Goal: Entertainment & Leisure: Browse casually

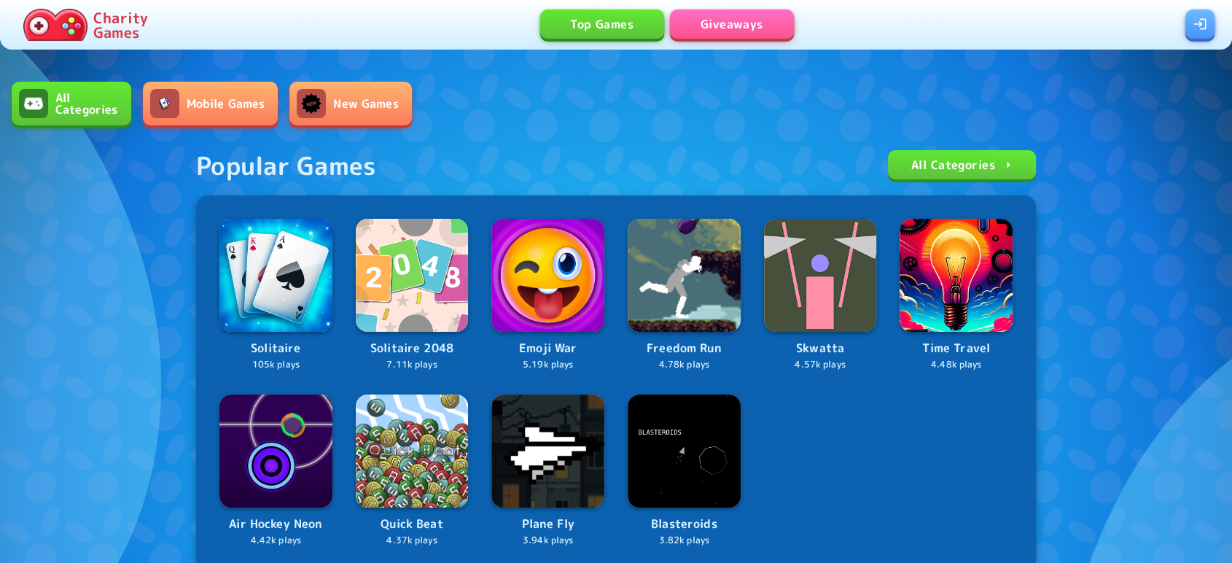
scroll to position [414, 0]
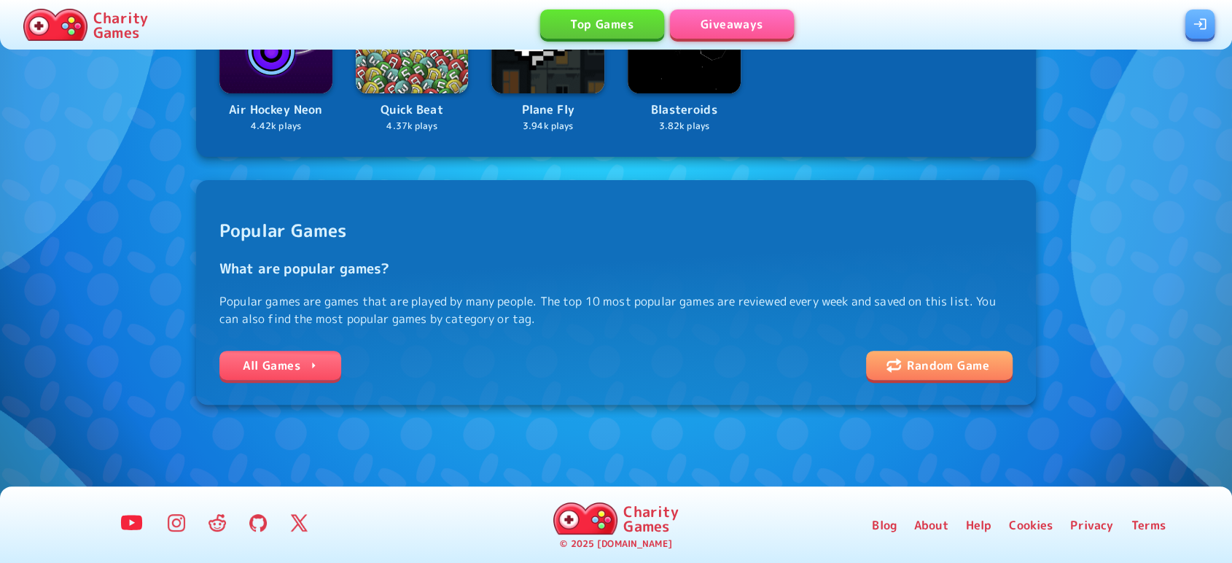
click at [291, 359] on link "All Games" at bounding box center [280, 365] width 122 height 29
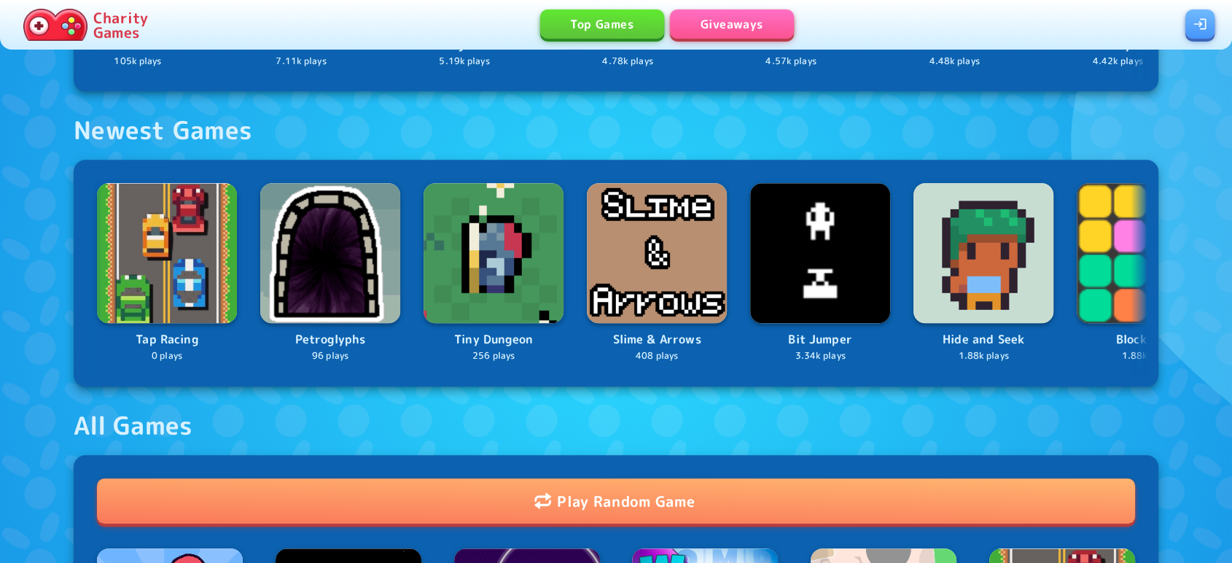
scroll to position [1023, 0]
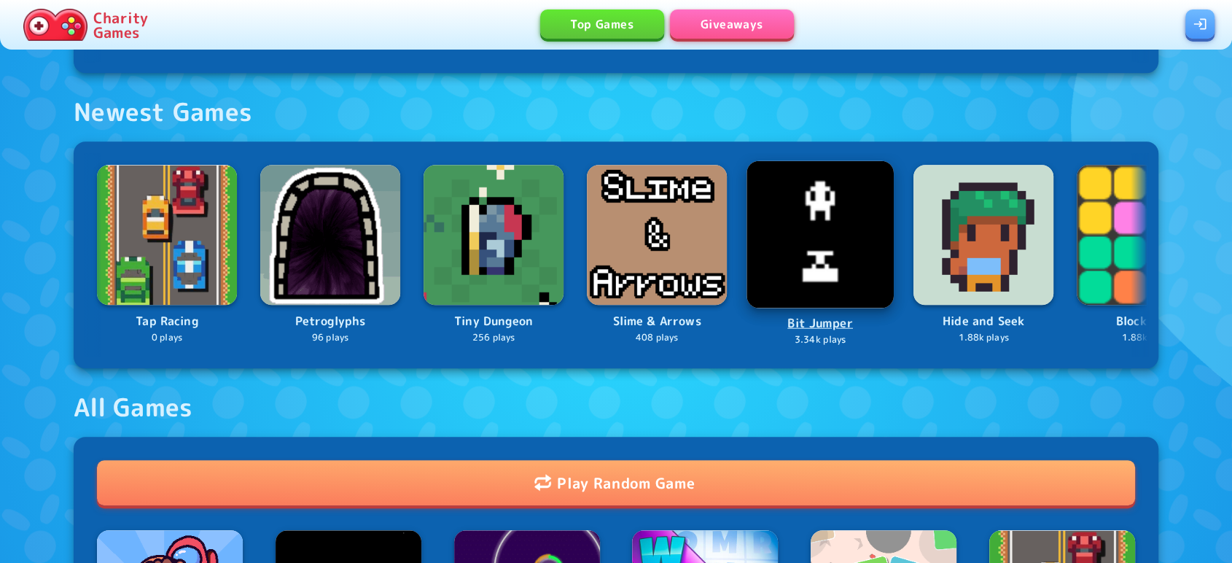
click at [834, 208] on img at bounding box center [819, 234] width 147 height 147
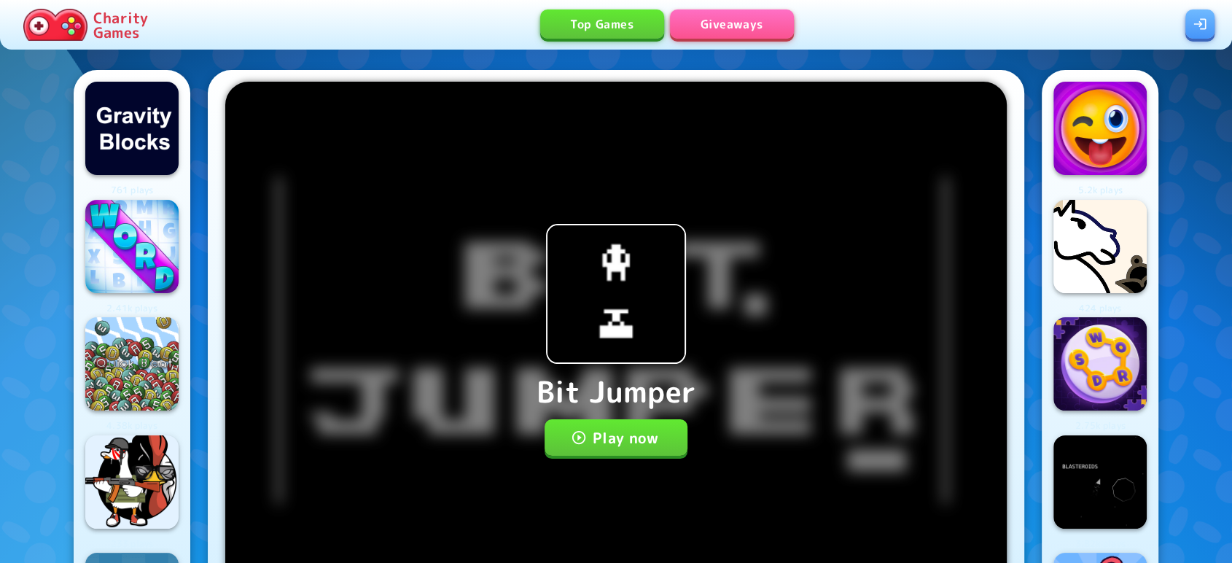
click at [617, 459] on div "Bit Jumper Play now Save your progress Log in now" at bounding box center [615, 340] width 781 height 517
click at [580, 434] on icon "button" at bounding box center [579, 437] width 16 height 16
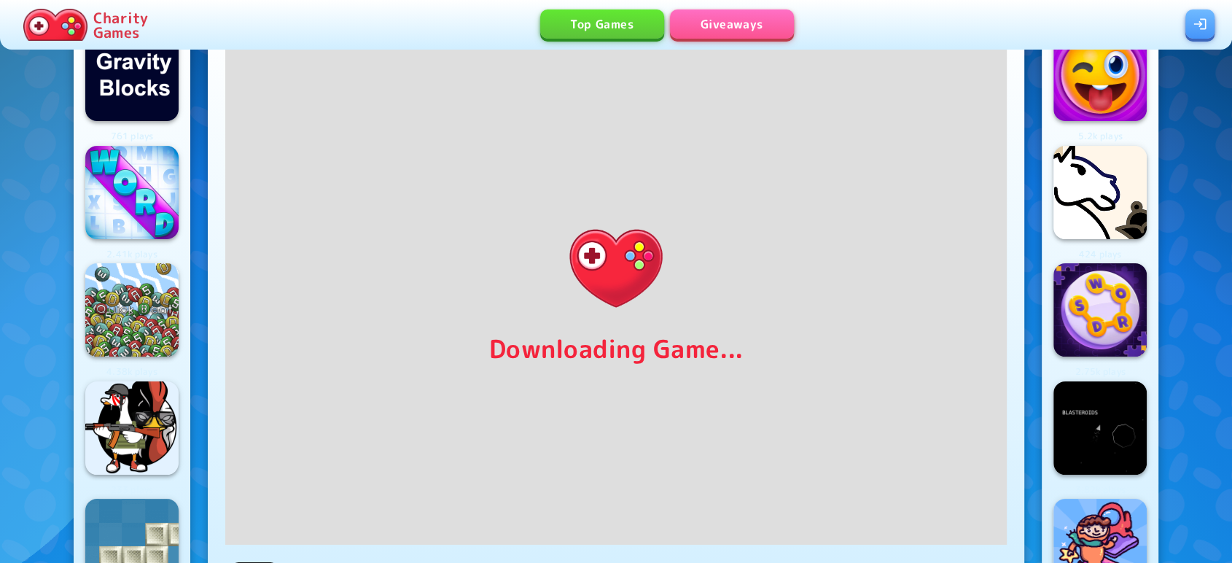
scroll to position [22, 0]
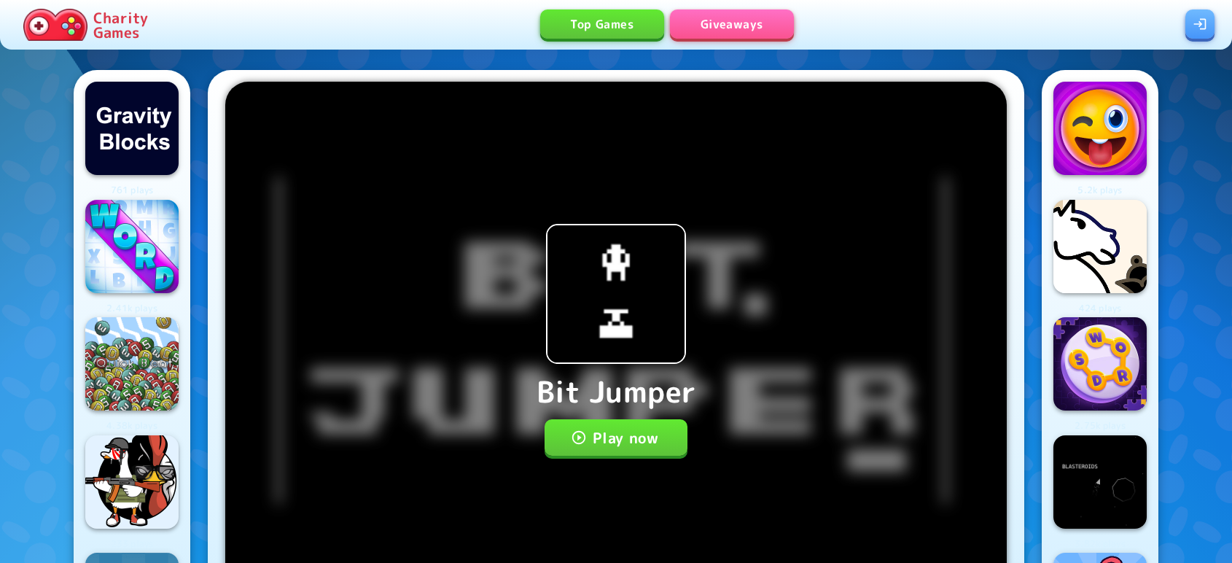
scroll to position [22, 0]
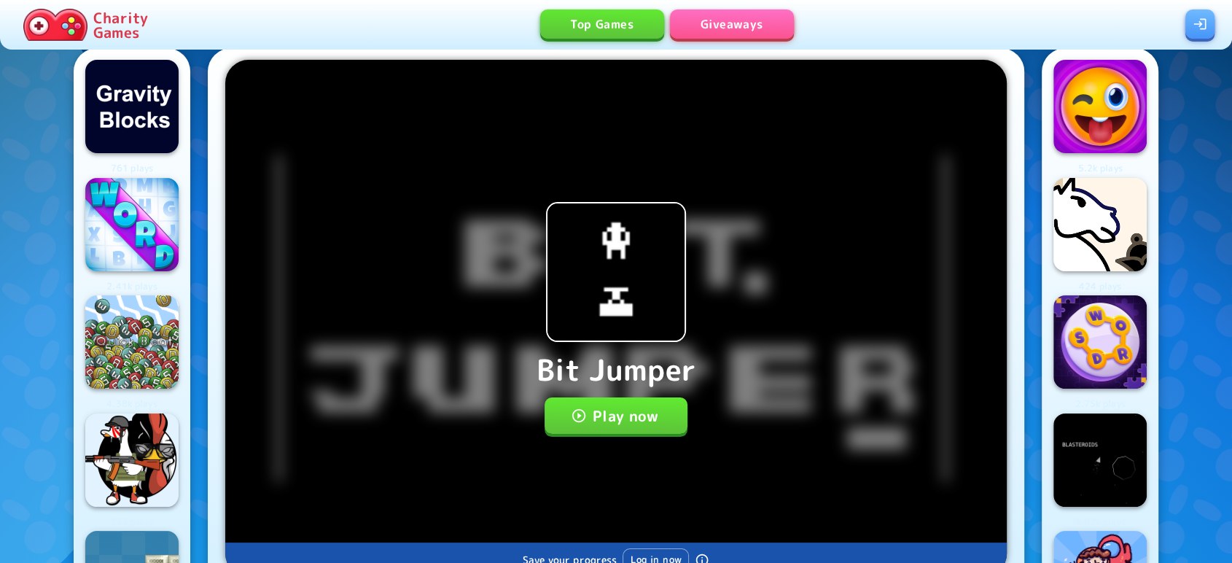
click at [639, 420] on button "Play now" at bounding box center [617, 415] width 144 height 36
